Goal: Check status: Check status

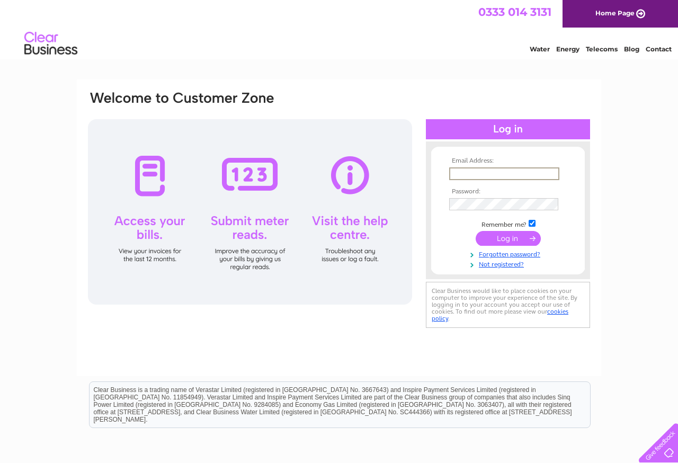
click at [458, 173] on input "text" at bounding box center [504, 173] width 110 height 13
type input "paulcook1964@outlook.com"
click at [488, 240] on input "submit" at bounding box center [508, 238] width 65 height 15
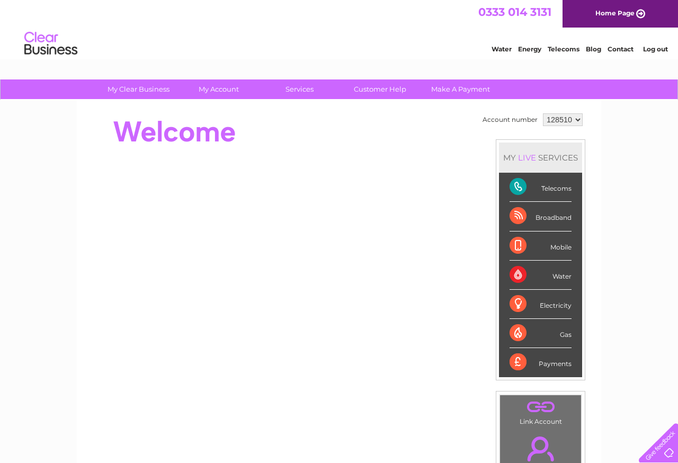
click at [398, 13] on div "0333 014 3131 Home Page" at bounding box center [339, 14] width 678 height 28
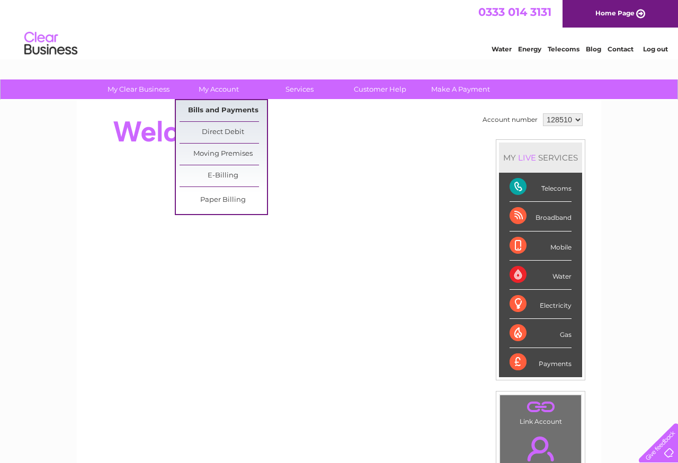
click at [210, 110] on link "Bills and Payments" at bounding box center [223, 110] width 87 height 21
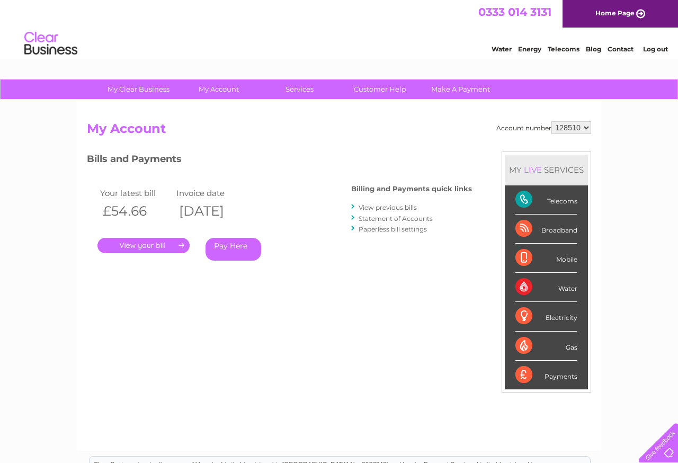
click at [136, 246] on link "." at bounding box center [143, 245] width 92 height 15
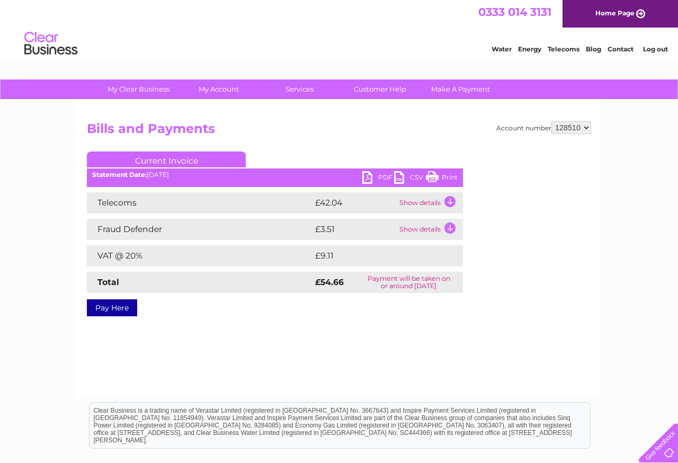
click at [430, 176] on link "Print" at bounding box center [442, 178] width 32 height 15
